Goal: Transaction & Acquisition: Purchase product/service

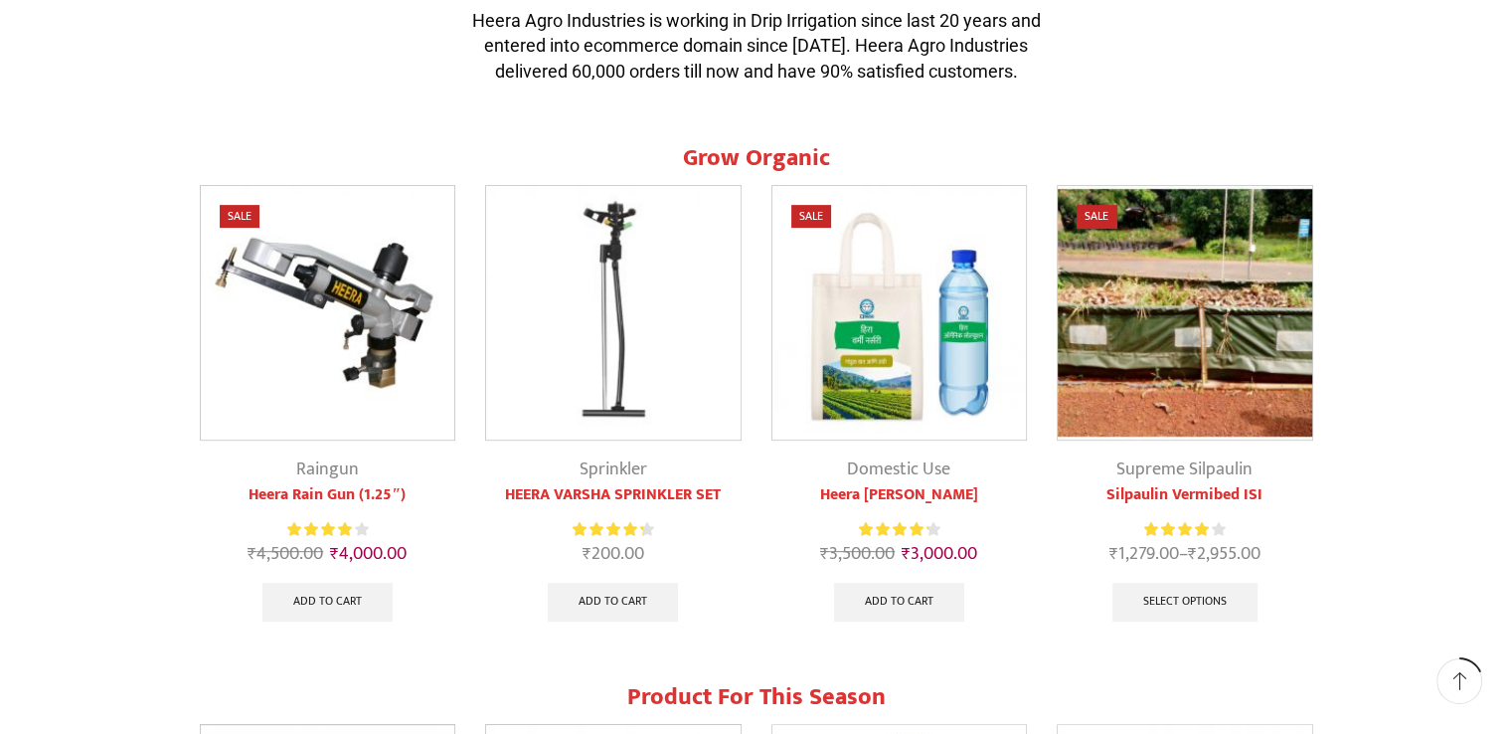
scroll to position [700, 0]
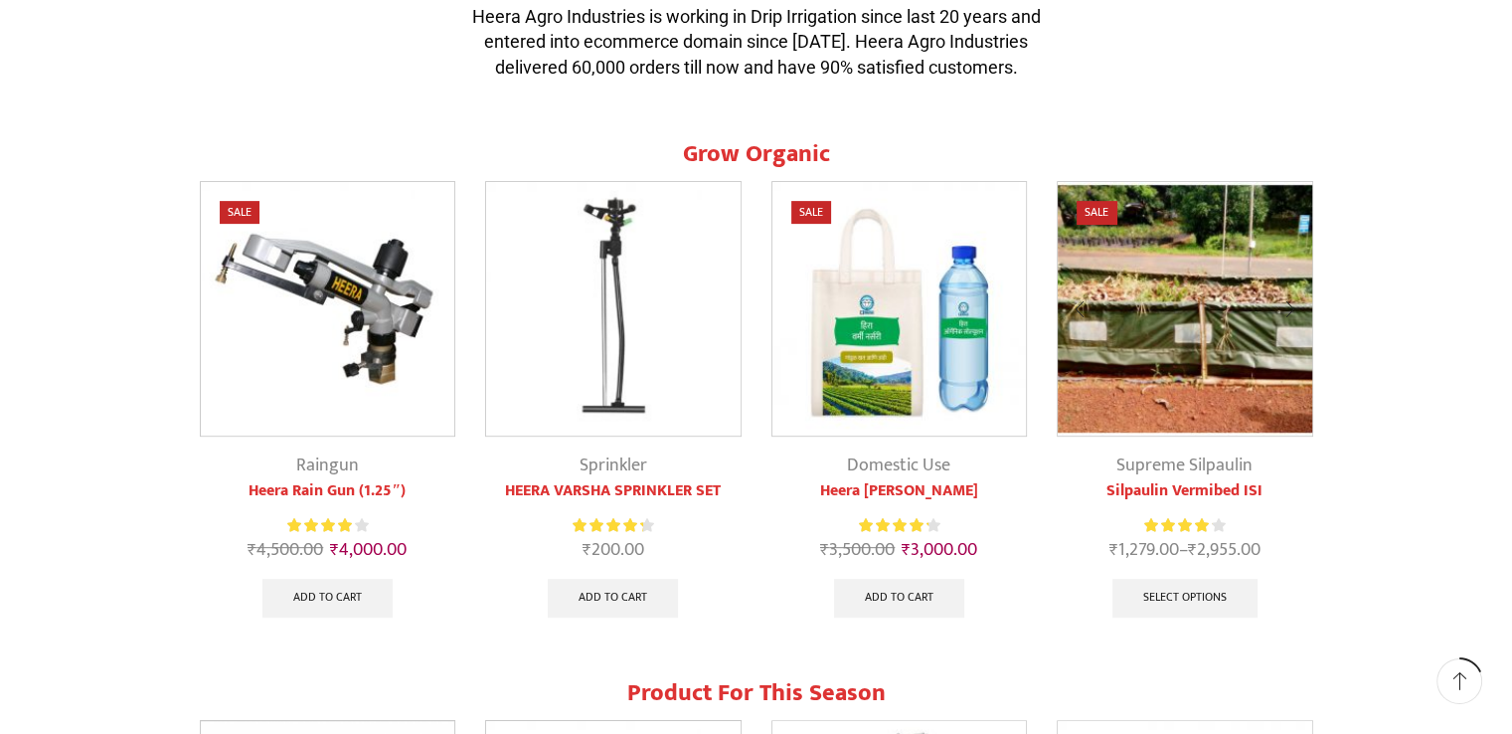
click at [1202, 376] on img at bounding box center [1185, 309] width 255 height 255
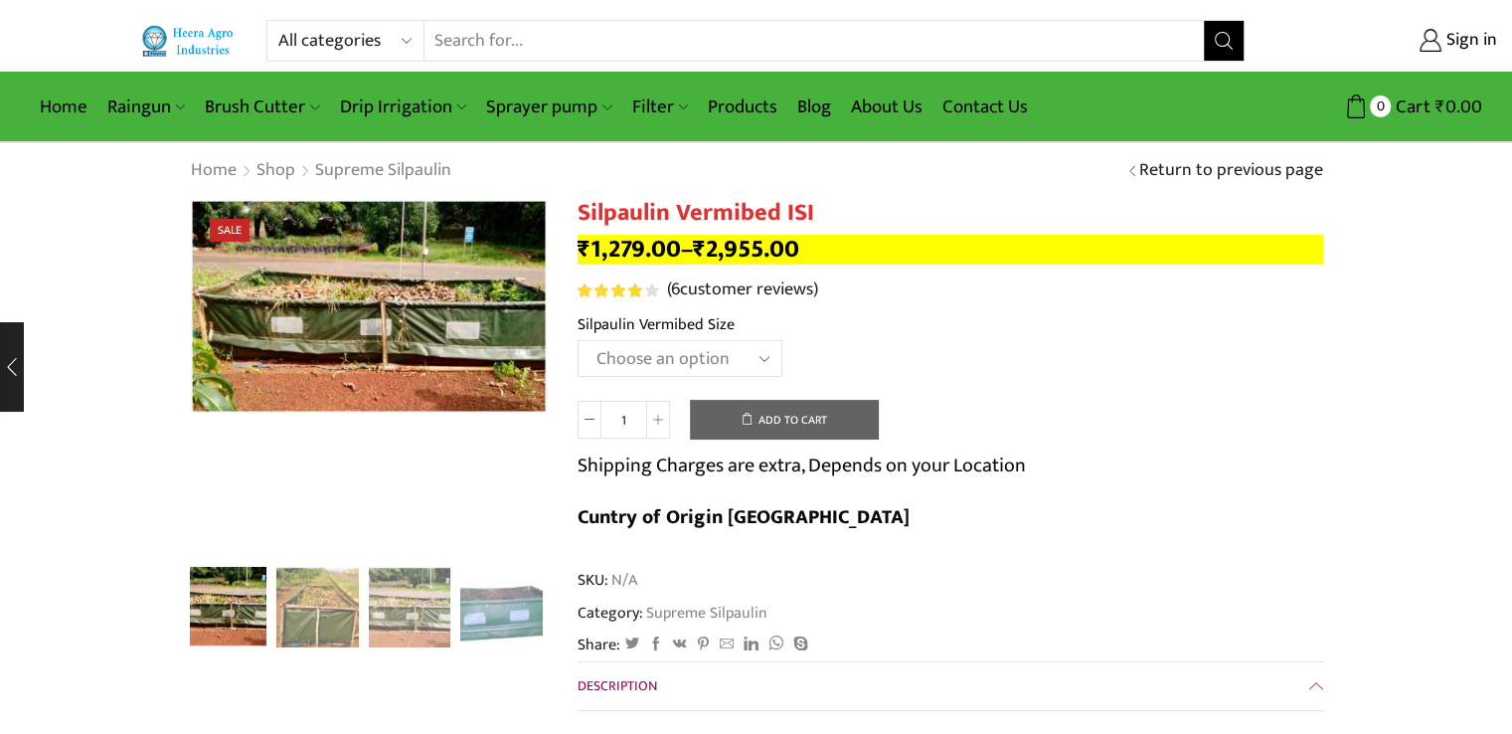
click at [733, 357] on select "Choose an option 12' x 4' x 2' Large 8' x 4' x 2' Midum 4' x 4' x 2' Small" at bounding box center [680, 358] width 205 height 37
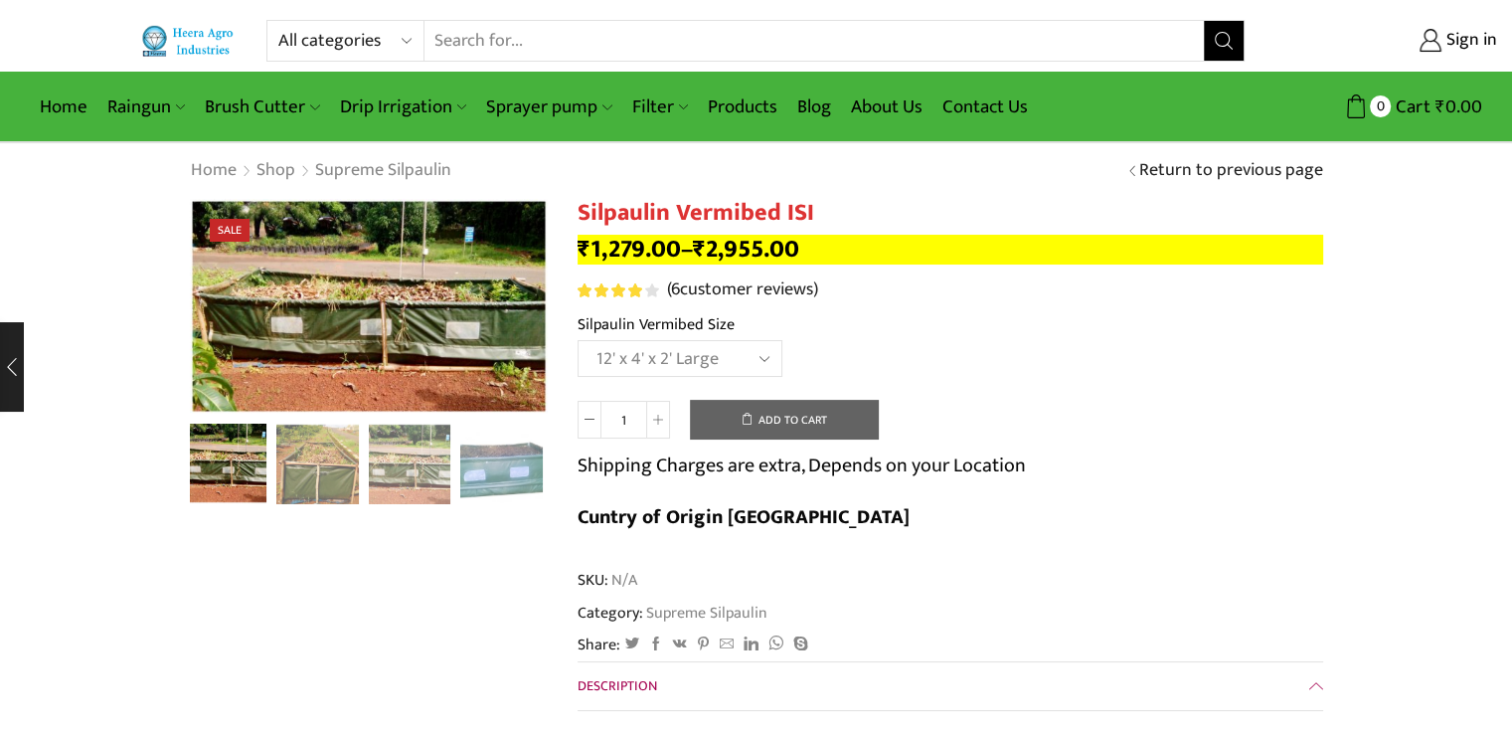
click at [578, 340] on select "Choose an option 12' x 4' x 2' Large 8' x 4' x 2' Midum 4' x 4' x 2' Small" at bounding box center [680, 358] width 205 height 37
select select "12-x-4-x-2-large"
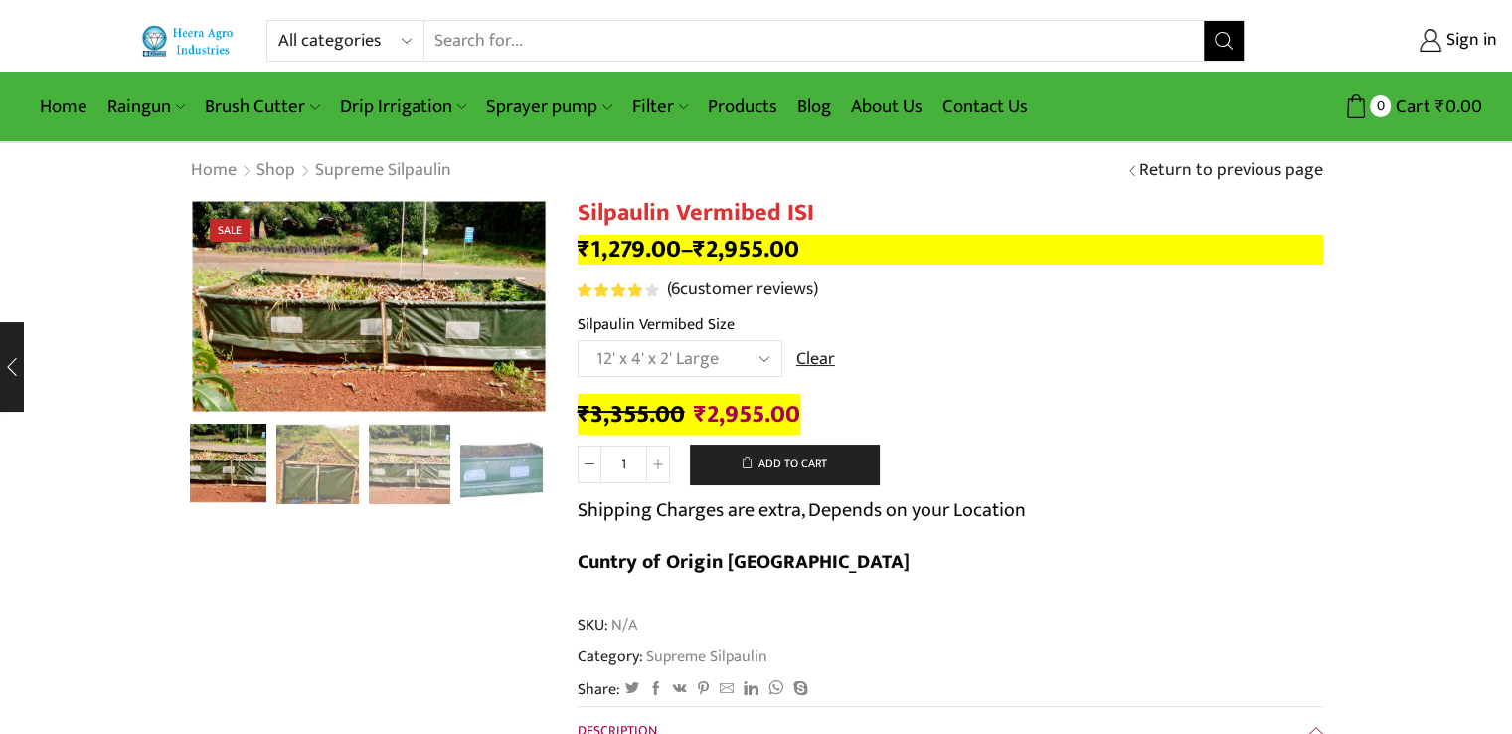
click at [726, 363] on select "Choose an option 12' x 4' x 2' Large 8' x 4' x 2' Midum 4' x 4' x 2' Small" at bounding box center [680, 358] width 205 height 37
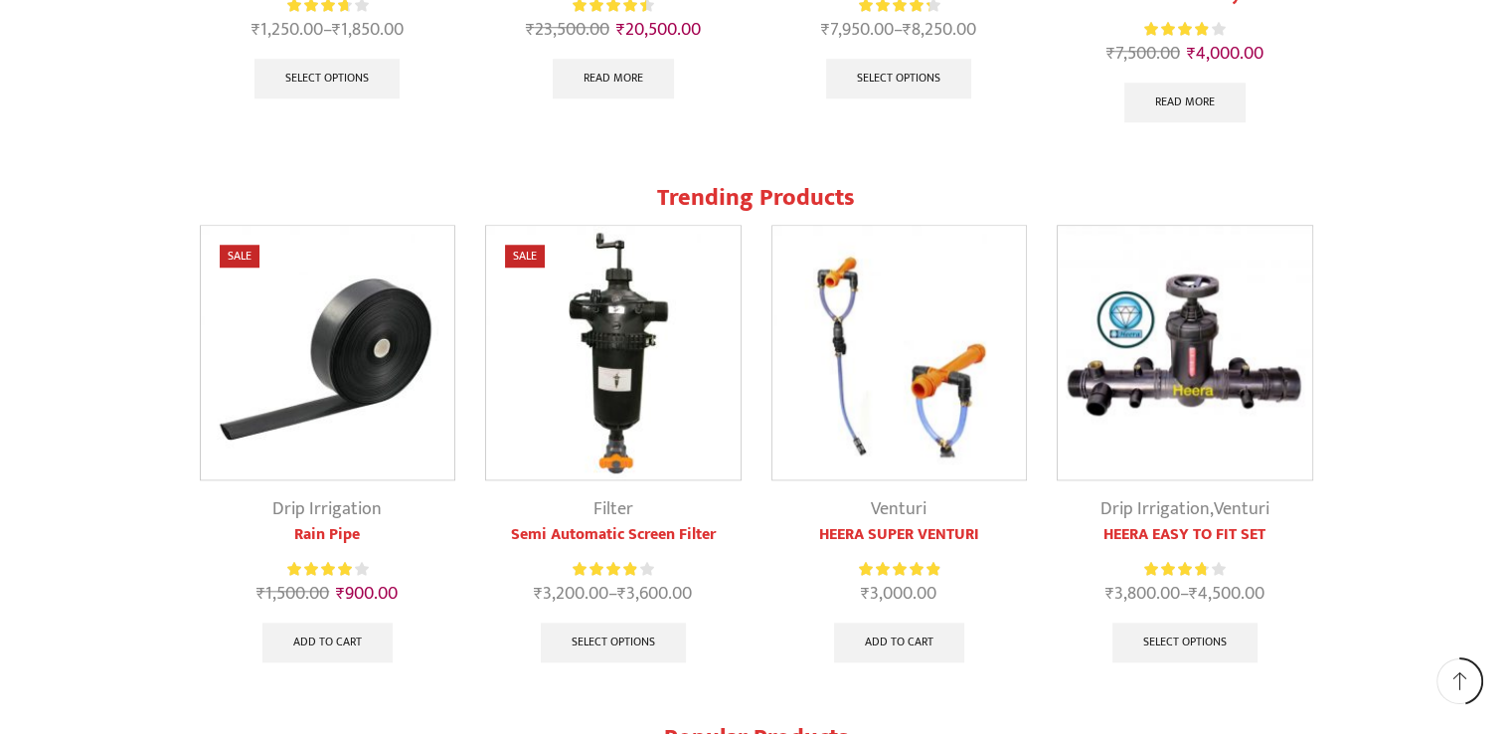
scroll to position [1761, 0]
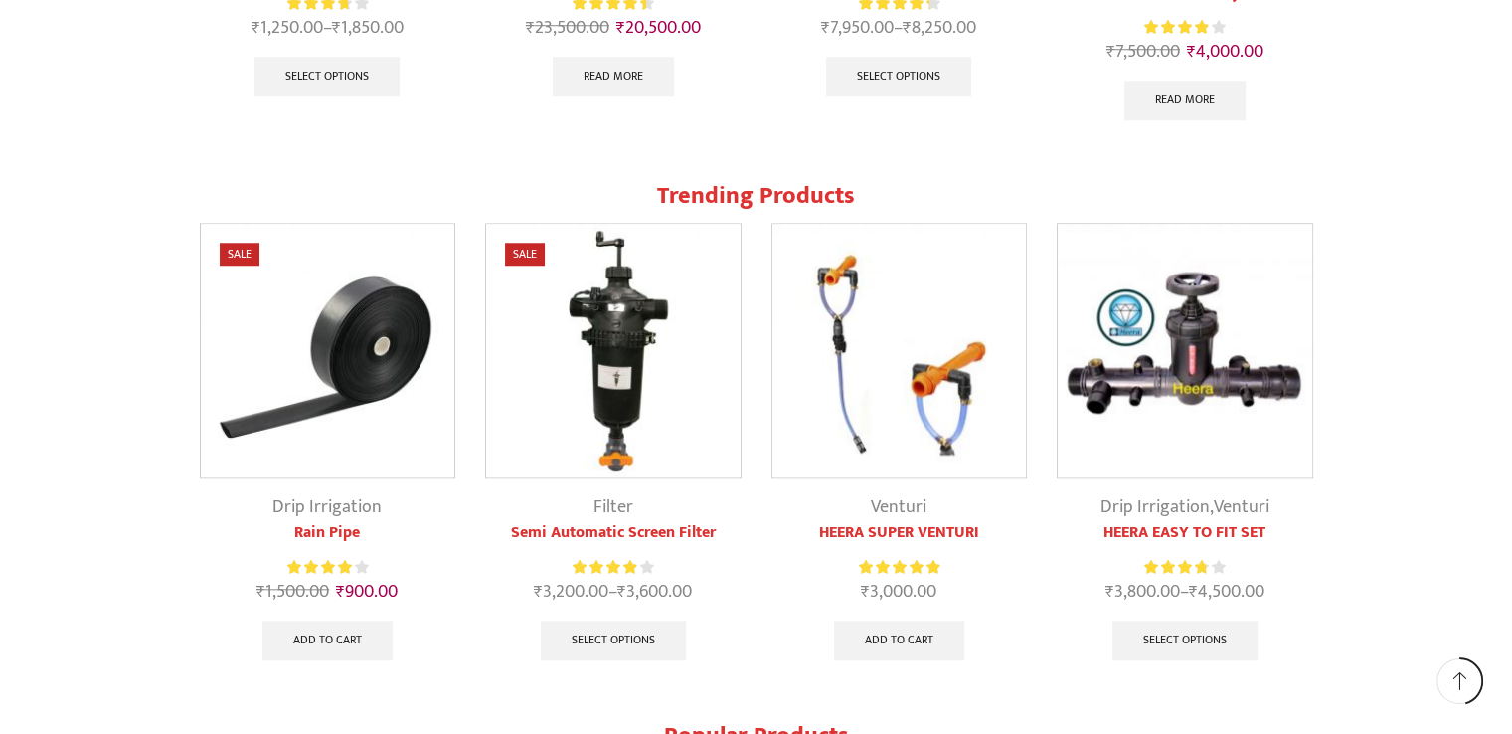
click at [295, 415] on img at bounding box center [328, 351] width 255 height 255
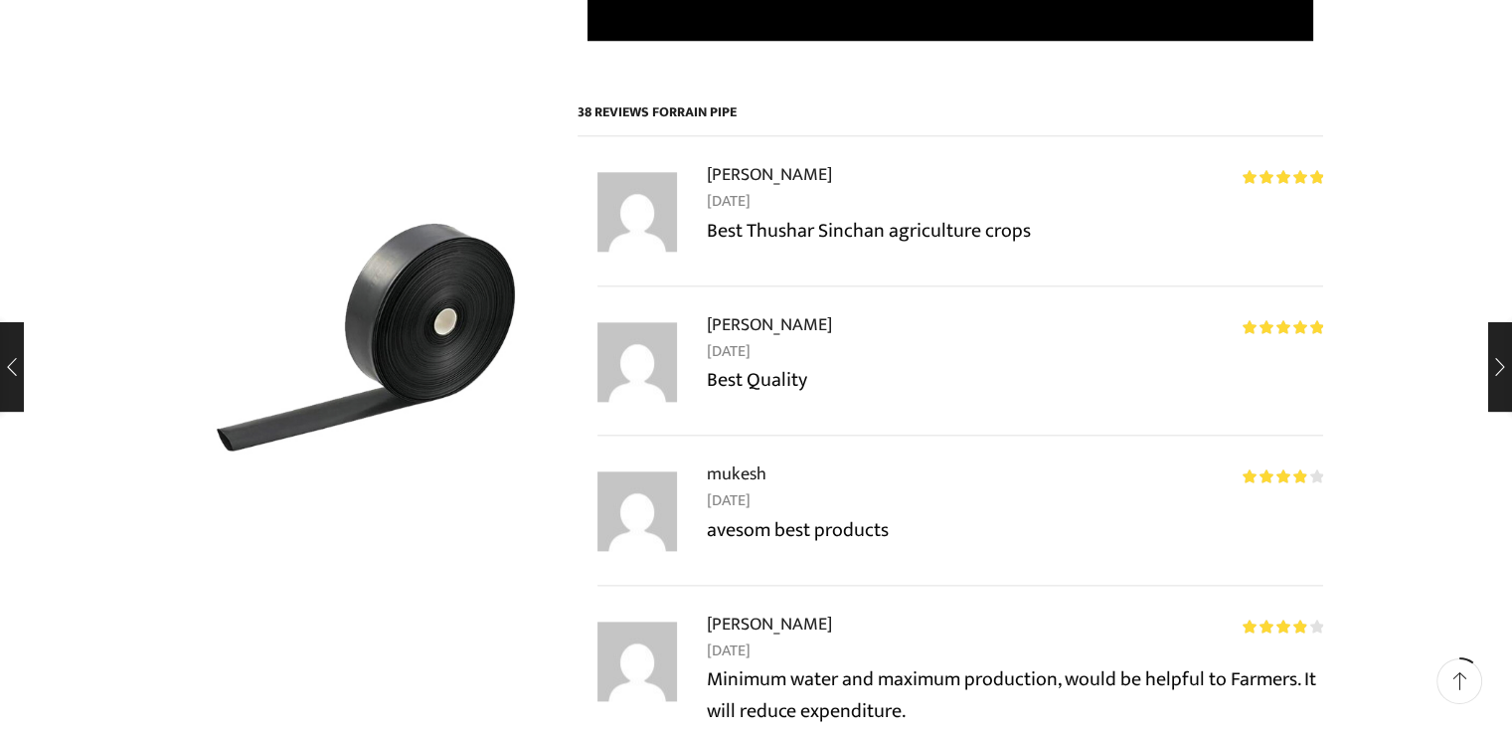
scroll to position [2291, 0]
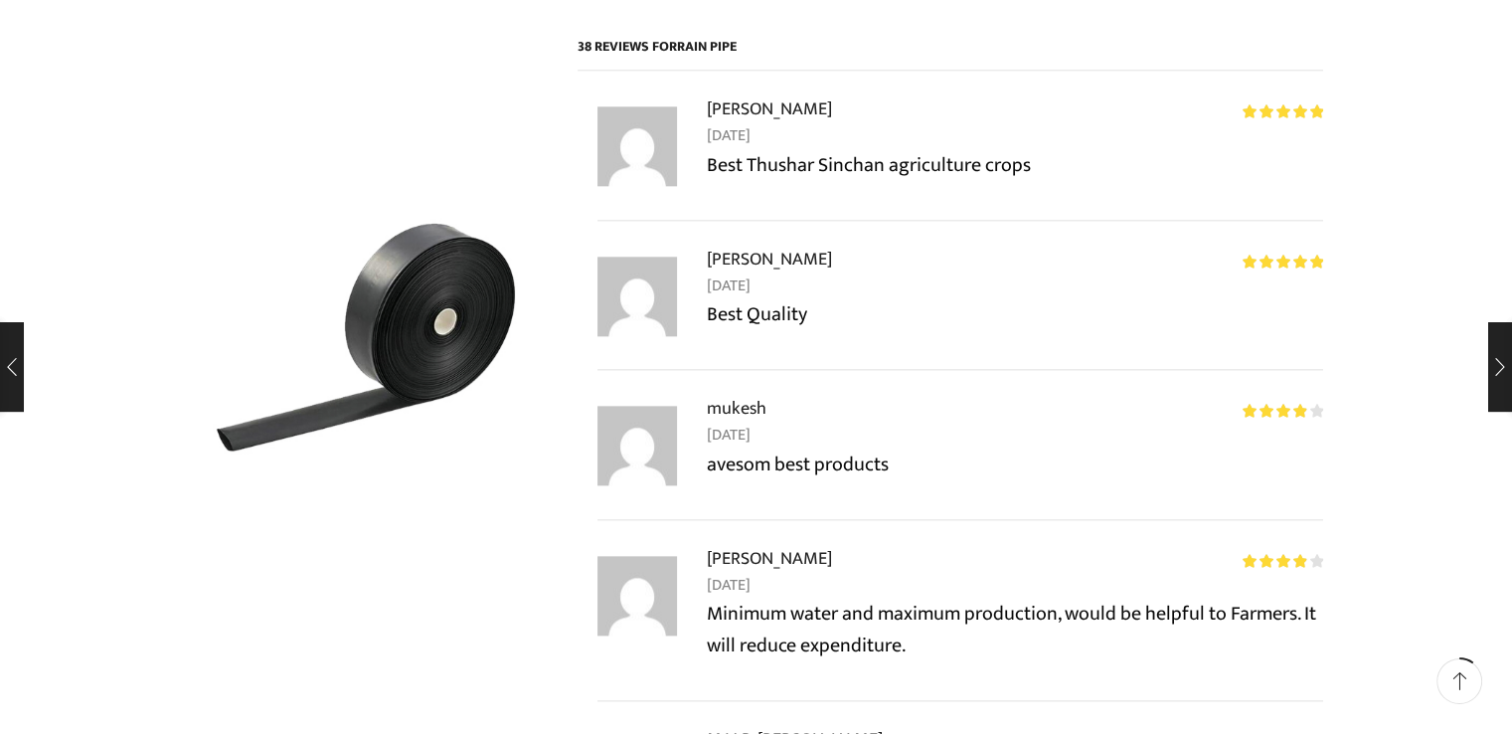
click at [1032, 598] on p "Minimum water and maximum production, would be helpful to Farmers. It will redu…" at bounding box center [1015, 630] width 616 height 64
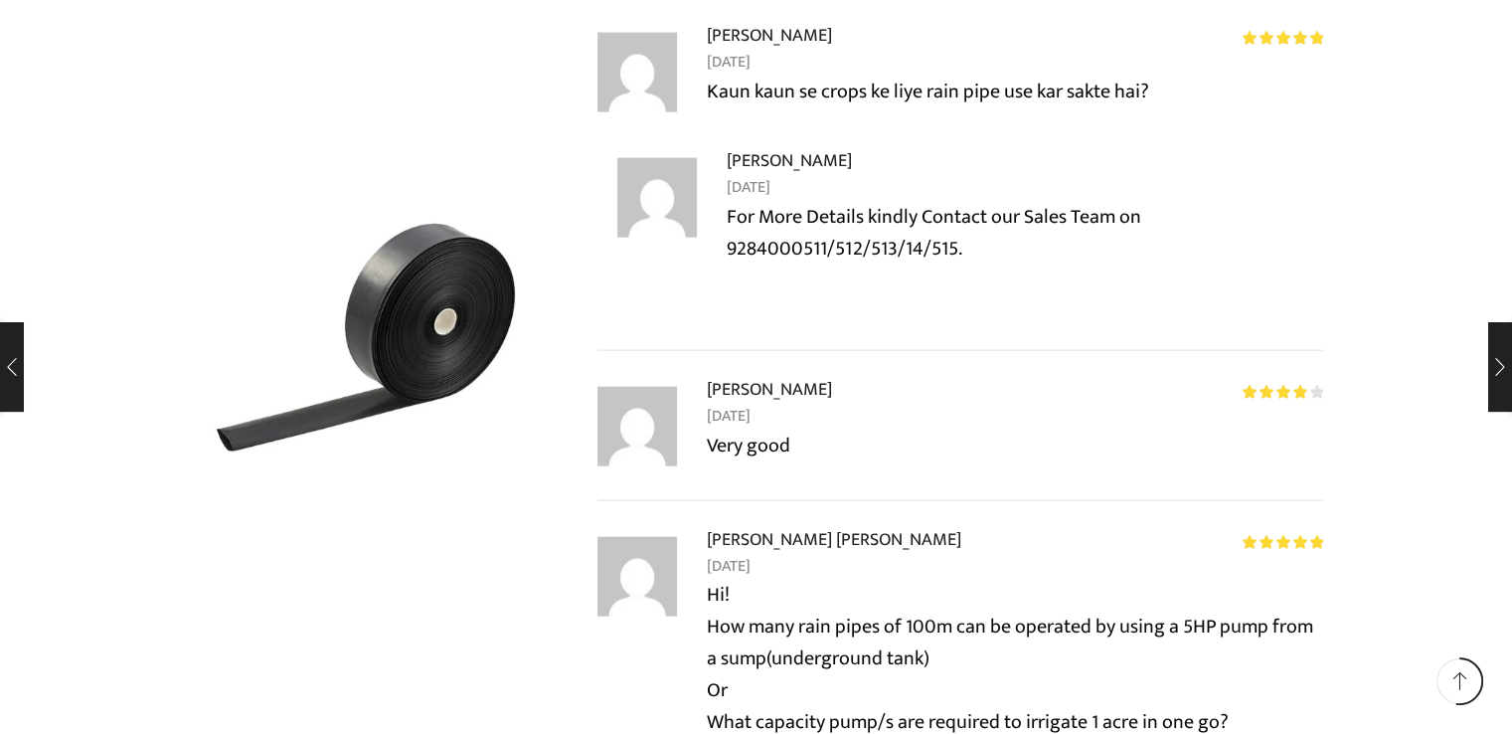
scroll to position [11958, 0]
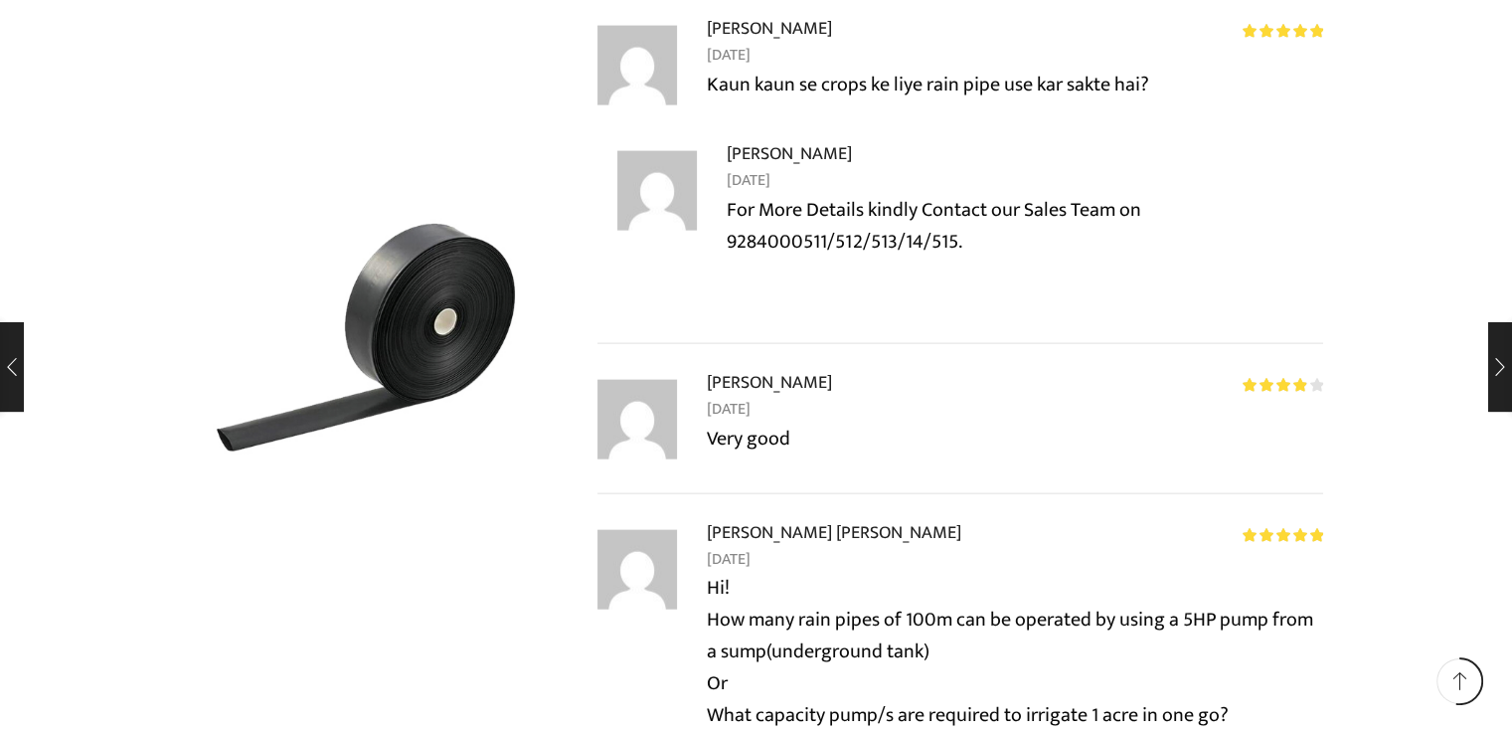
click at [799, 575] on p "Hi! How many rain pipes of 100m can be operated by using a 5HP pump from a sump…" at bounding box center [1015, 667] width 616 height 191
click at [919, 572] on p "Hi! How many rain pipes of 100m can be operated by using a 5HP pump from a sump…" at bounding box center [1015, 667] width 616 height 191
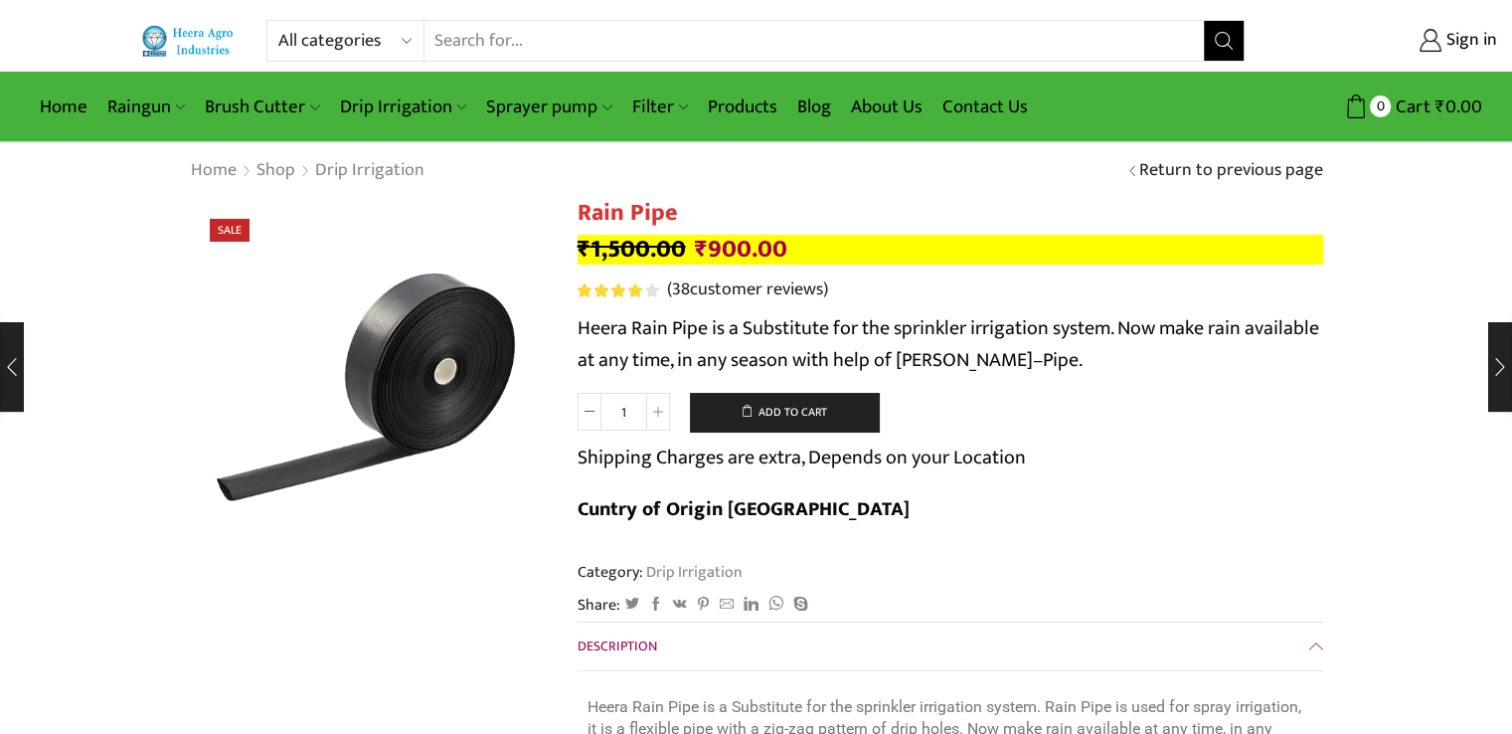
scroll to position [0, 0]
click at [1175, 407] on form "Rain Pipe quantity 1 Add to cart Shipping Charges are extra, Depends on your Lo…" at bounding box center [951, 469] width 746 height 153
click at [948, 319] on span "Heera Rain Pipe is a Substitute for the sprinkler irrigation system. Now make r…" at bounding box center [949, 344] width 742 height 66
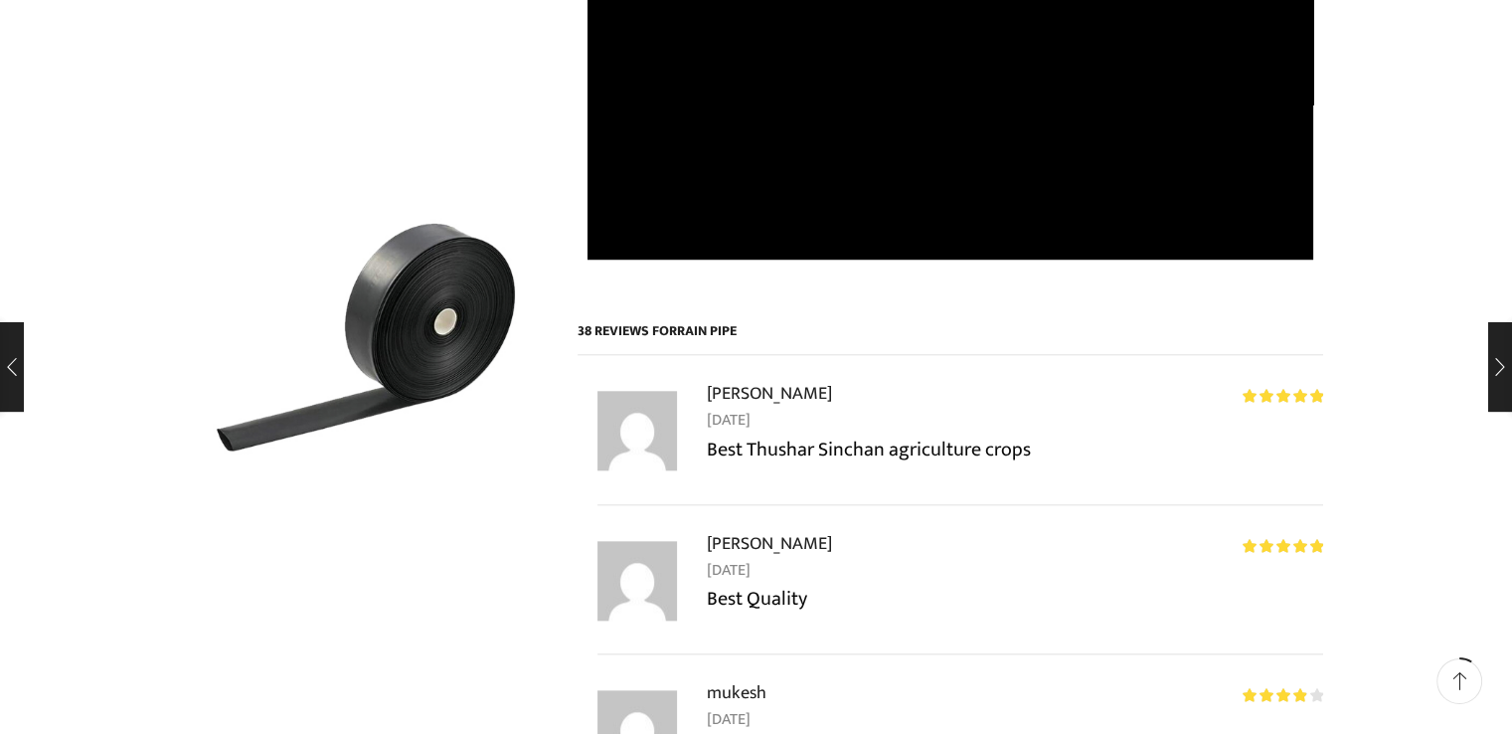
scroll to position [2005, 0]
